Goal: Navigation & Orientation: Find specific page/section

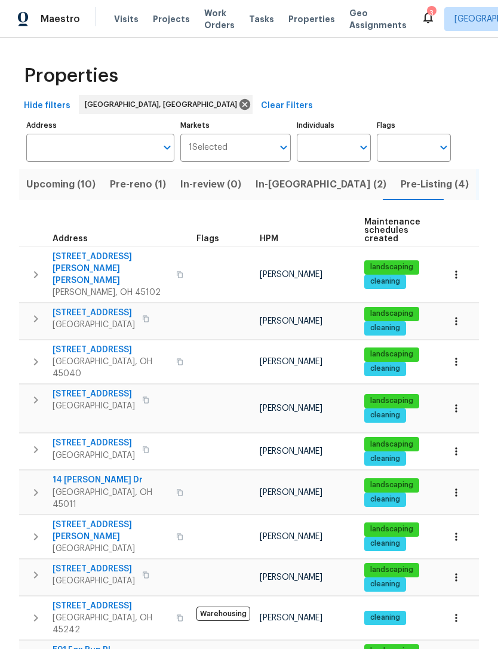
scroll to position [0, 24]
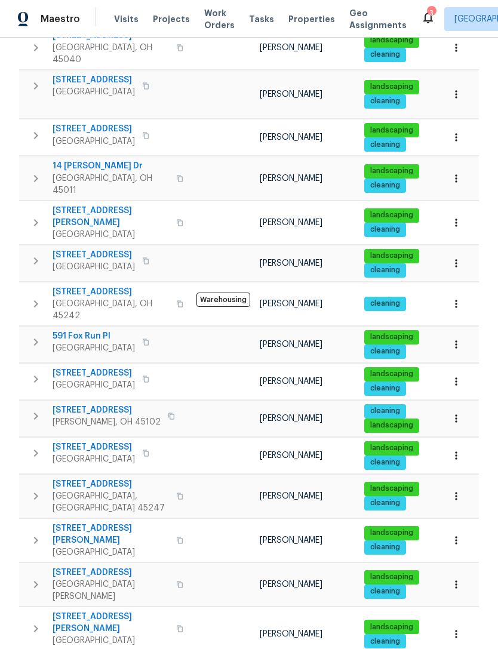
click at [171, 24] on span "Projects" at bounding box center [171, 19] width 37 height 12
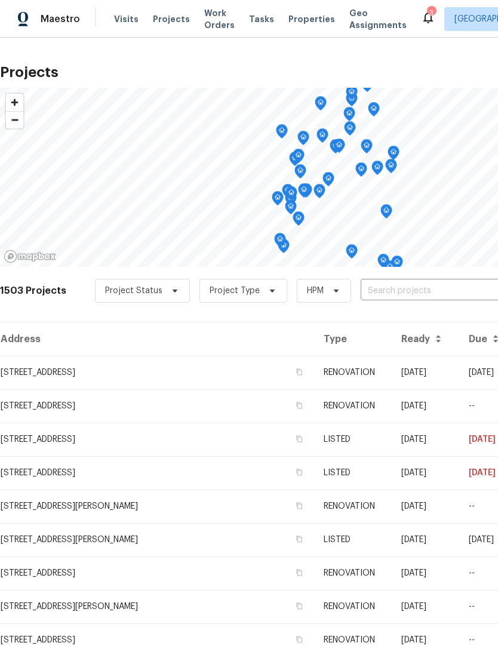
click at [294, 18] on span "Properties" at bounding box center [311, 19] width 47 height 12
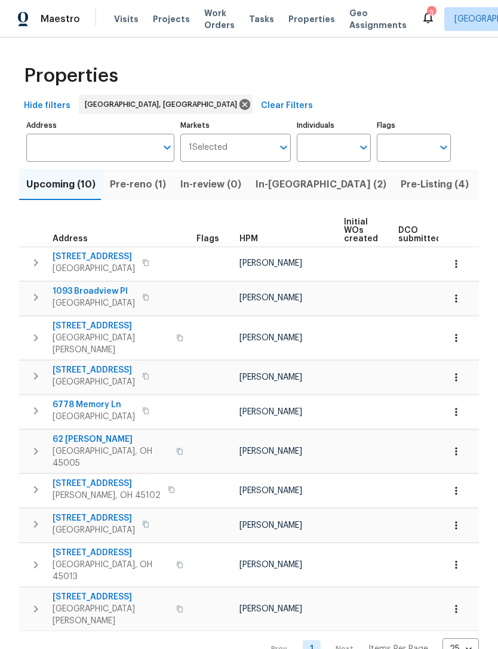
click at [421, 19] on icon at bounding box center [428, 17] width 14 height 14
